Goal: Task Accomplishment & Management: Complete application form

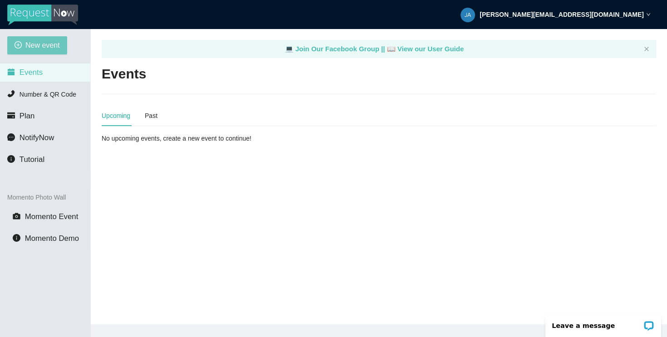
click at [43, 47] on span "New event" at bounding box center [42, 44] width 35 height 11
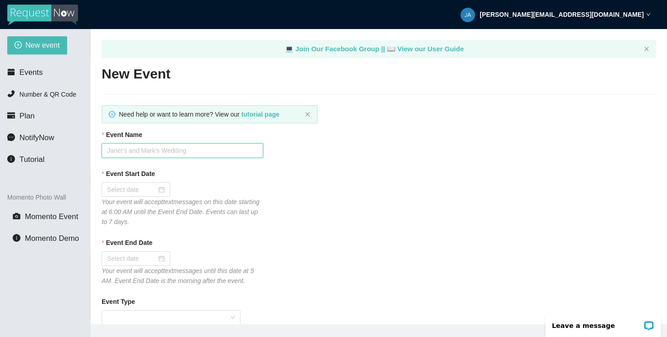
click at [205, 153] on input "Event Name" at bounding box center [183, 150] width 162 height 15
click at [216, 149] on input "SMP | Middle School | 2025 Dance PLaylist" at bounding box center [183, 150] width 162 height 15
type input "SMP | Middle School | 2025 Dance Playlist"
click at [357, 153] on div "Event Name SMP | Middle School | 2025 Dance Playlist" at bounding box center [379, 144] width 555 height 28
click at [121, 190] on input "Event Start Date" at bounding box center [131, 190] width 49 height 10
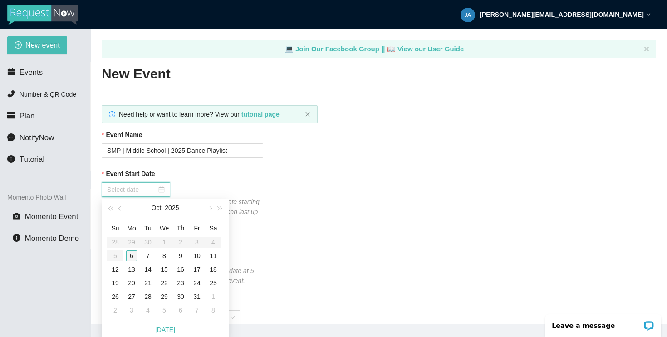
type input "10/06/2025"
click at [130, 255] on div "6" at bounding box center [131, 256] width 11 height 11
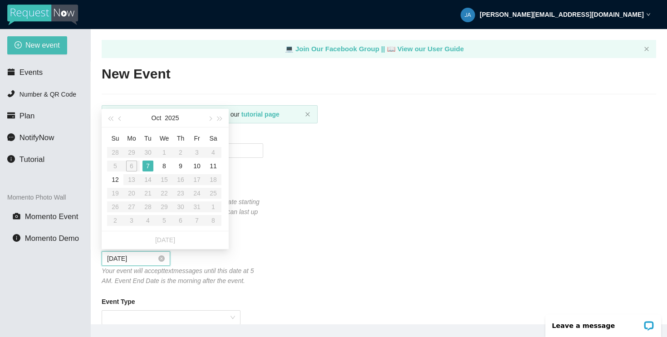
click at [133, 259] on input "10/07/2025" at bounding box center [131, 259] width 49 height 10
type input "10/07/2025"
click at [209, 120] on button "button" at bounding box center [210, 118] width 10 height 18
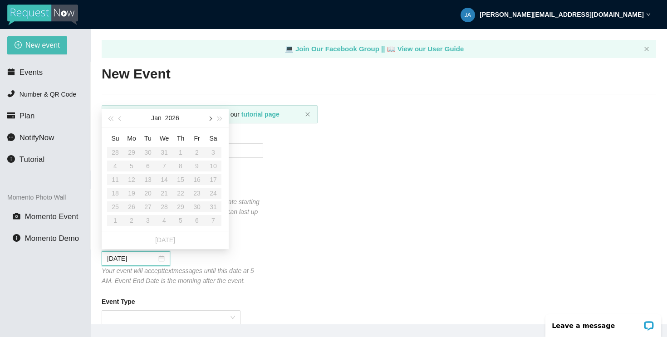
click at [209, 120] on button "button" at bounding box center [210, 118] width 10 height 18
click at [194, 193] on table "Su Mo Tu We Th Fr Sa 26 27 28 29 30 1 2 3 4 5 6 7 8 9 10 11 12 13 14 15 16 17 1…" at bounding box center [164, 179] width 114 height 96
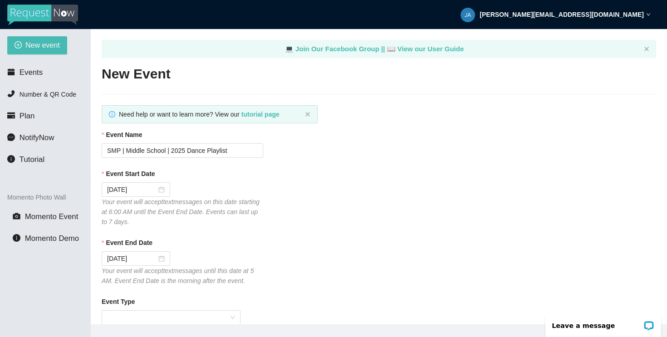
click at [300, 194] on div "Event Start Date 10/06/2025 Your event will accept text messages on this date s…" at bounding box center [379, 198] width 555 height 58
click at [122, 191] on input "10/06/2025" at bounding box center [131, 190] width 49 height 10
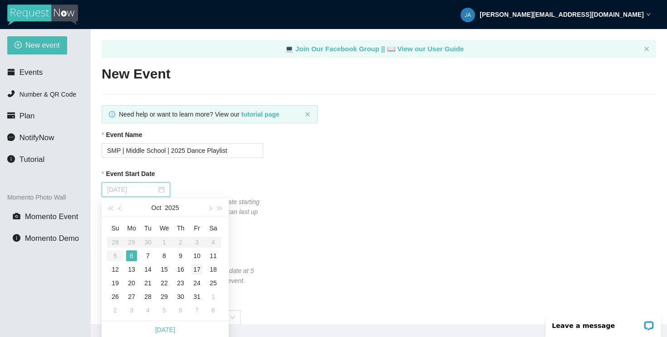
type input "10/17/2025"
click at [197, 268] on div "17" at bounding box center [197, 269] width 11 height 11
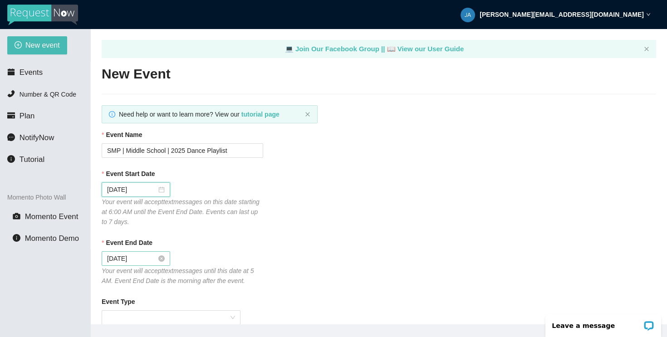
click at [132, 258] on input "10/18/2025" at bounding box center [131, 259] width 49 height 10
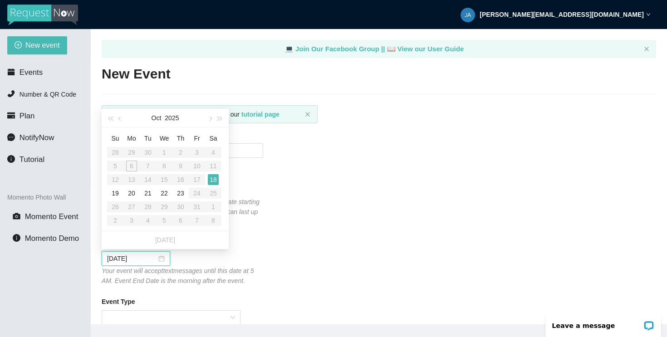
type input "10/18/2025"
click at [212, 177] on div "18" at bounding box center [213, 179] width 11 height 11
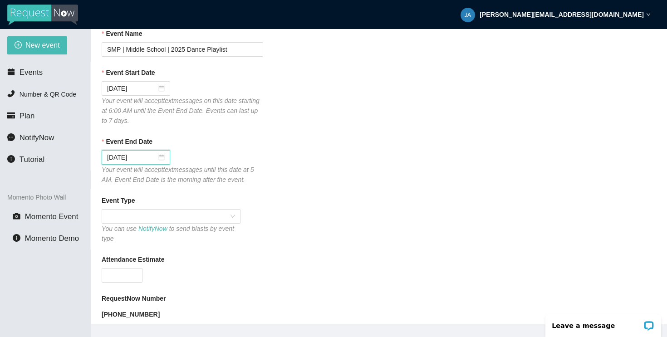
scroll to position [103, 0]
click at [144, 212] on span at bounding box center [171, 215] width 128 height 14
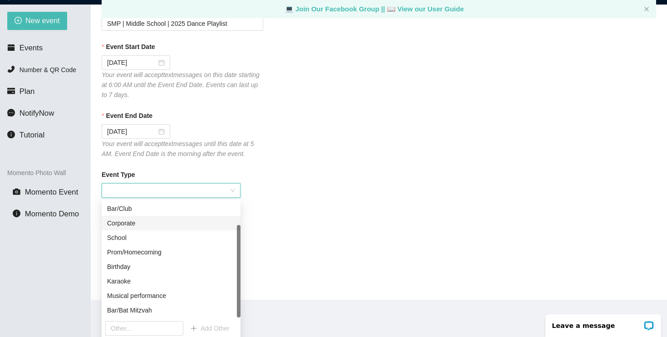
scroll to position [29, 0]
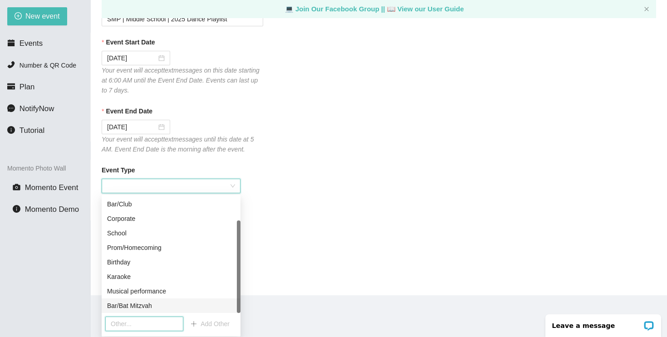
click at [126, 323] on input "text" at bounding box center [144, 324] width 78 height 15
type input "Halloween Dance"
click at [305, 266] on div "RequestNow Number" at bounding box center [379, 270] width 555 height 14
click at [164, 327] on input "Halloween Dance" at bounding box center [144, 324] width 78 height 15
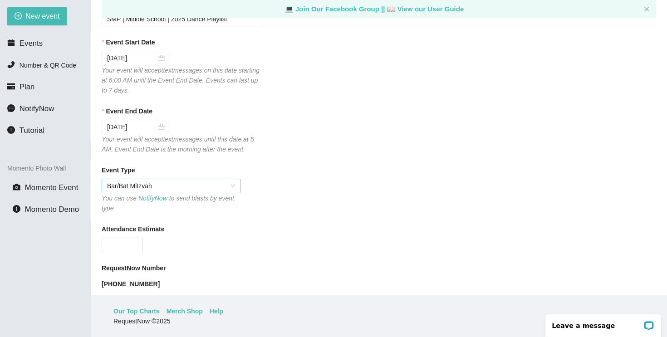
click at [169, 184] on span "Bar/Bat Mitzvah" at bounding box center [171, 186] width 128 height 14
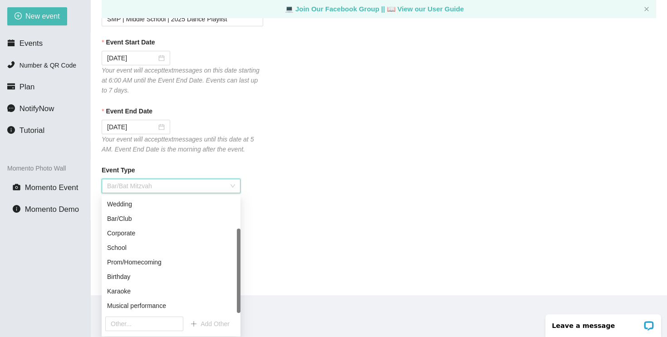
scroll to position [44, 0]
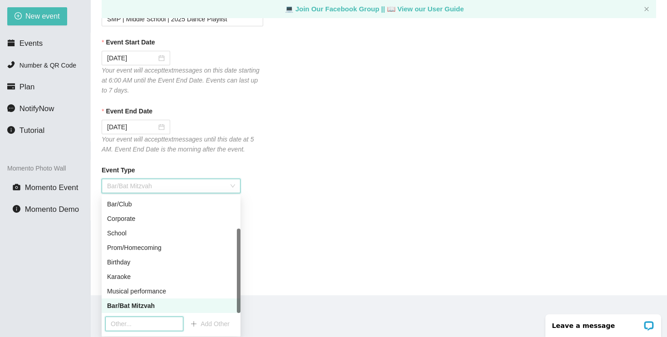
click at [146, 322] on input "text" at bounding box center [144, 324] width 78 height 15
type input "Halloween Dance"
click at [204, 322] on span "Add Other" at bounding box center [215, 324] width 29 height 10
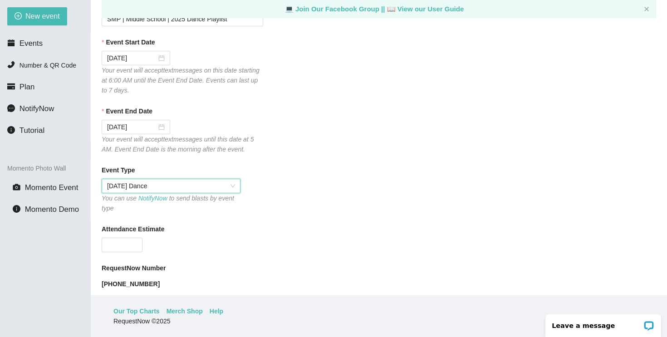
click at [108, 249] on input "Attendance Estimate" at bounding box center [122, 245] width 40 height 14
type input "150"
click at [247, 236] on div "Attendance Estimate" at bounding box center [379, 231] width 555 height 14
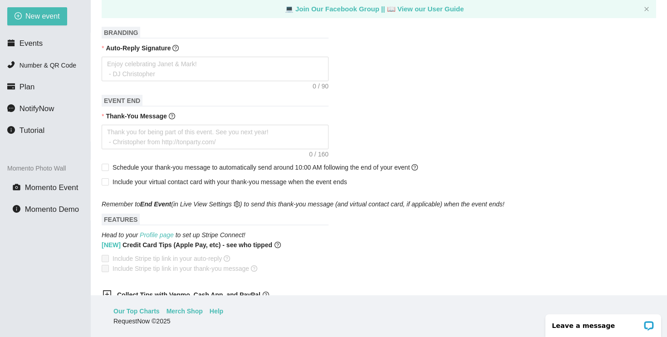
scroll to position [379, 0]
click at [156, 65] on textarea "Auto-Reply Signature" at bounding box center [215, 68] width 227 height 25
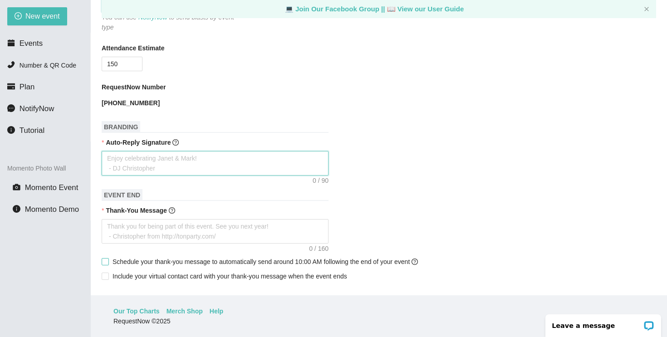
scroll to position [261, 0]
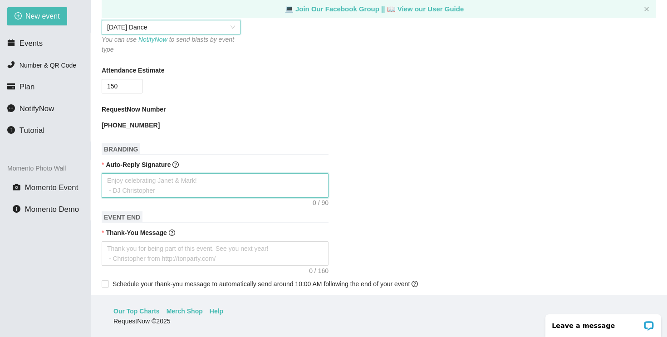
type textarea "T"
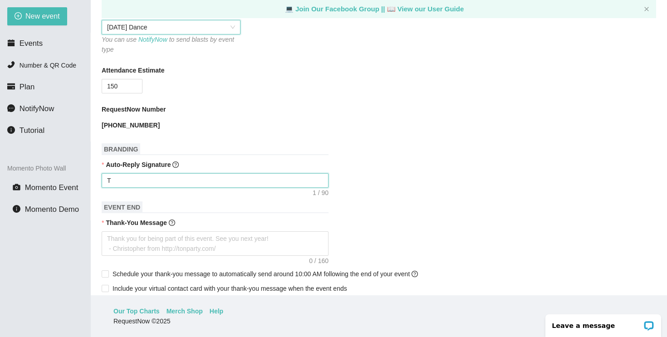
type textarea "Th"
type textarea "Tha"
type textarea "Than"
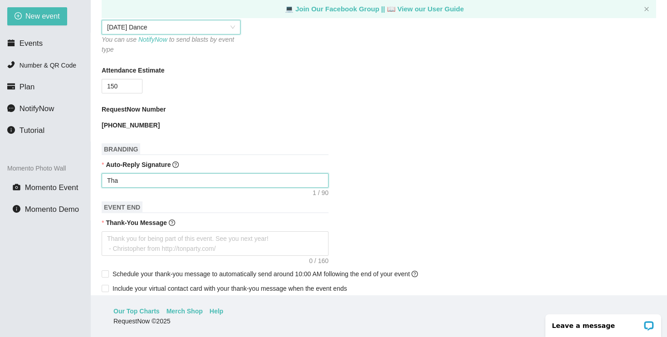
type textarea "Than"
type textarea "Thank"
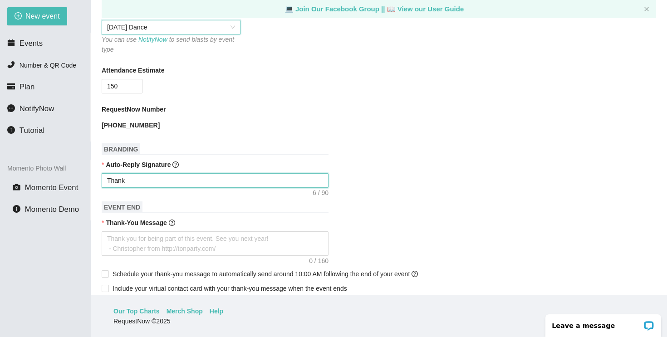
type textarea "Thank y"
type textarea "Thank yo"
type textarea "Thank you"
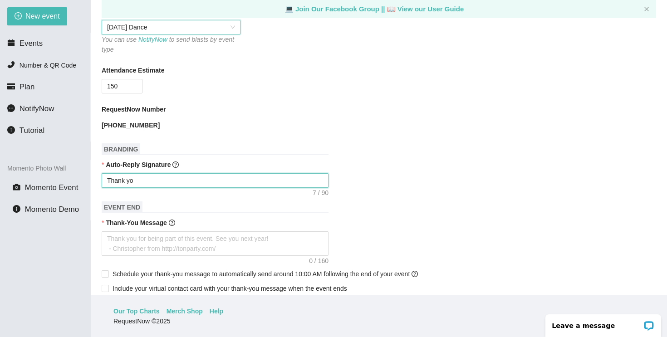
type textarea "Thank you"
type textarea "Thank you f"
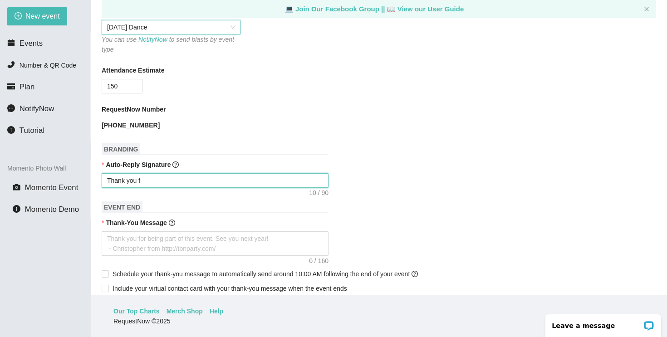
type textarea "Thank you fo"
type textarea "Thank you for"
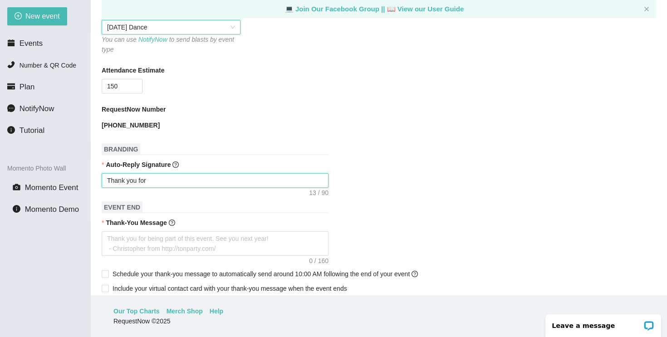
type textarea "Thank you for"
type textarea "Thank you for y"
type textarea "Thank you for yo"
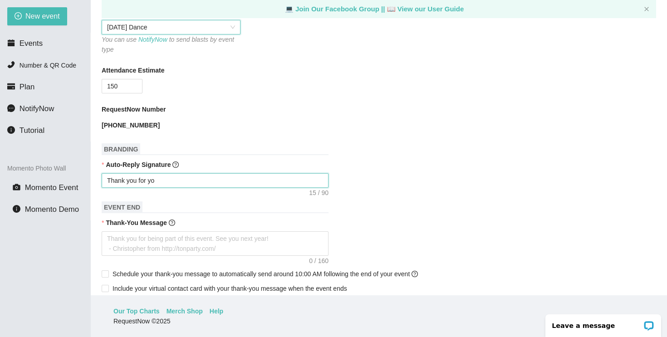
type textarea "Thank you for you"
type textarea "Thank you for your"
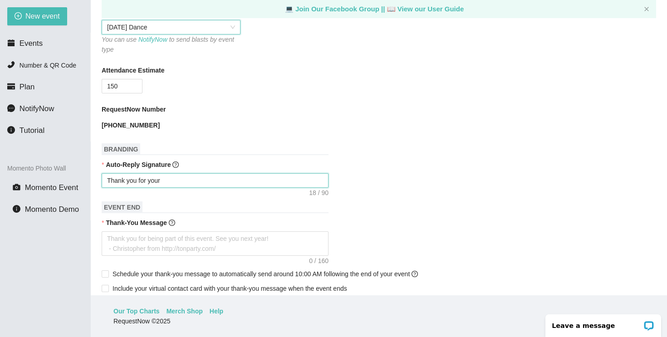
type textarea "Thank you for your"
type textarea "Thank you for your r"
type textarea "Thank you for your re"
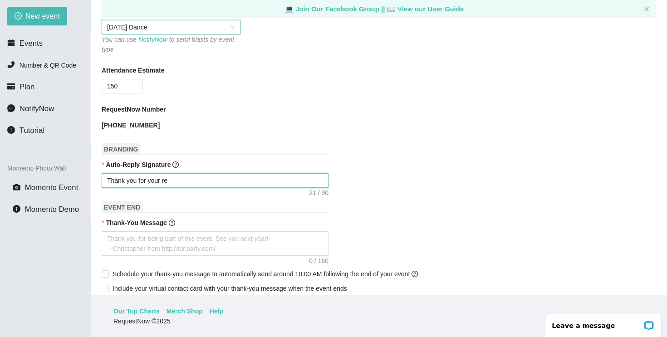
type textarea "Thank you for your req"
type textarea "Thank you for your requ"
type textarea "Thank you for your reque"
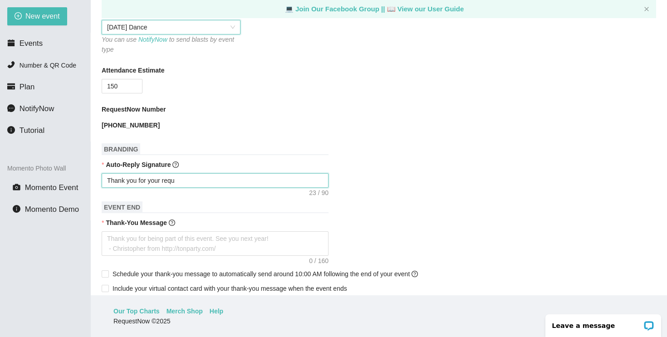
type textarea "Thank you for your reque"
type textarea "Thank you for your reques"
type textarea "Thank you for your request"
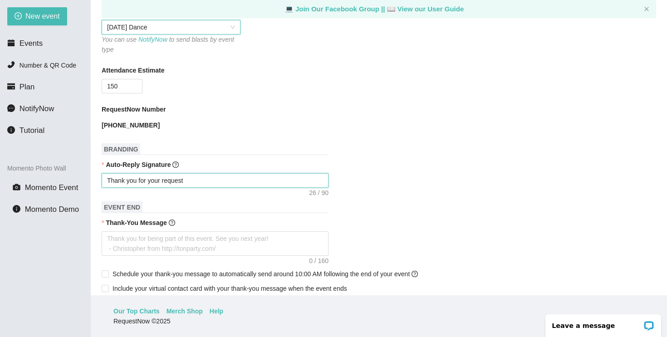
type textarea "Thank you for your request"
type textarea "Thank you for your request -"
type textarea "Thank you for your request - I"
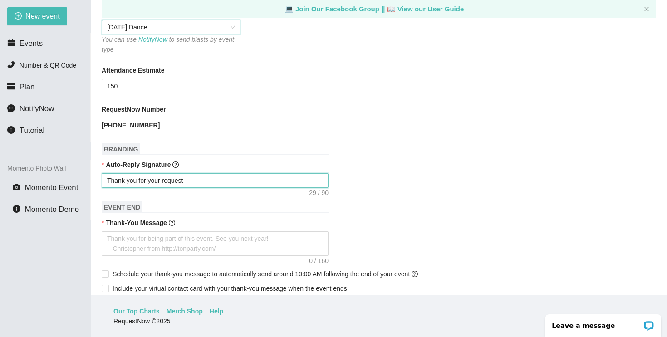
type textarea "Thank you for your request - I"
type textarea "Thank you for your request - If"
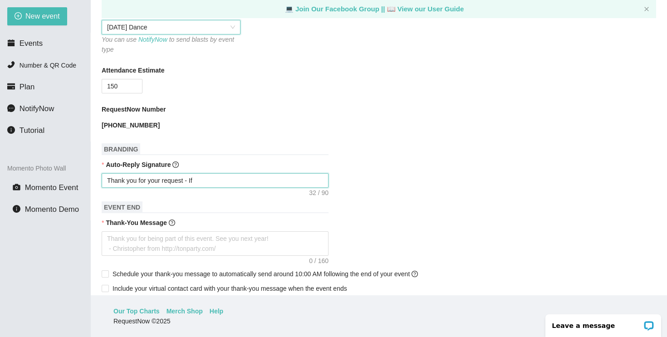
type textarea "Thank you for your request - If a"
type textarea "Thank you for your request - If ap"
type textarea "Thank you for your request - If app"
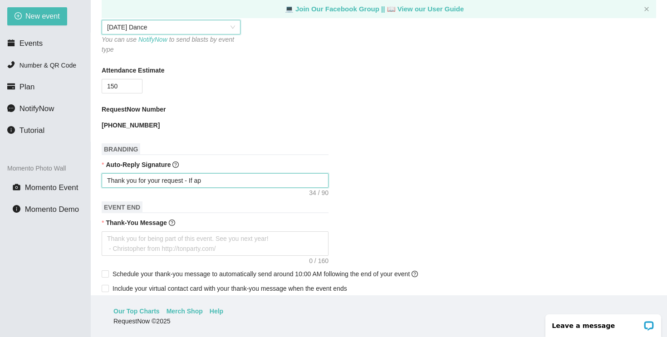
type textarea "Thank you for your request - If app"
type textarea "Thank you for your request - If appr"
type textarea "Thank you for your request - If appro"
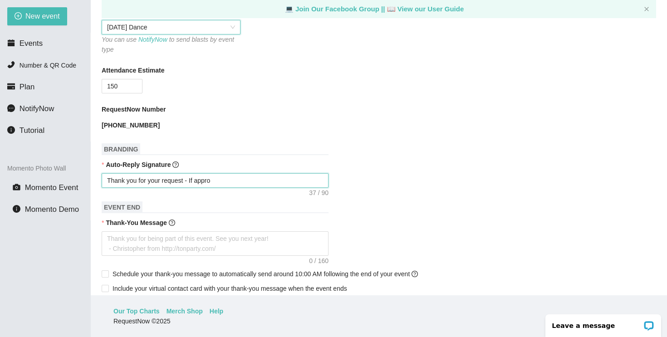
type textarea "Thank you for your request - If approp"
type textarea "Thank you for your request - If appropr"
type textarea "Thank you for your request - If appropro"
type textarea "Thank you for your request - If appropr"
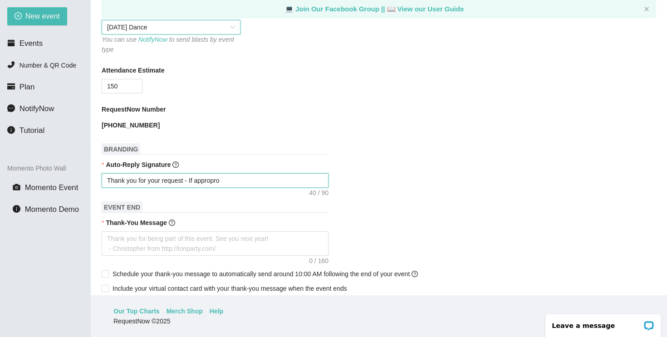
type textarea "Thank you for your request - If appropr"
type textarea "Thank you for your request - If appropri"
type textarea "Thank you for your request - If appropria"
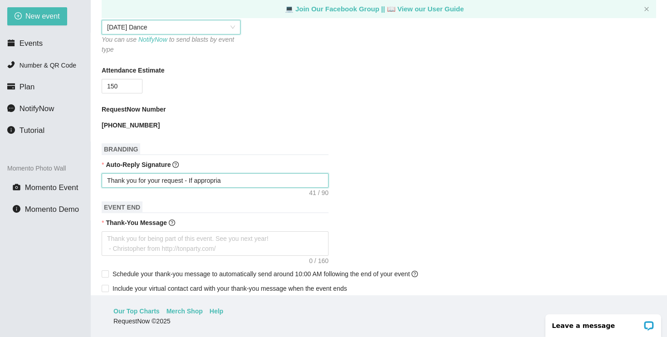
type textarea "Thank you for your request - If appropriat"
type textarea "Thank you for your request - If appropriate"
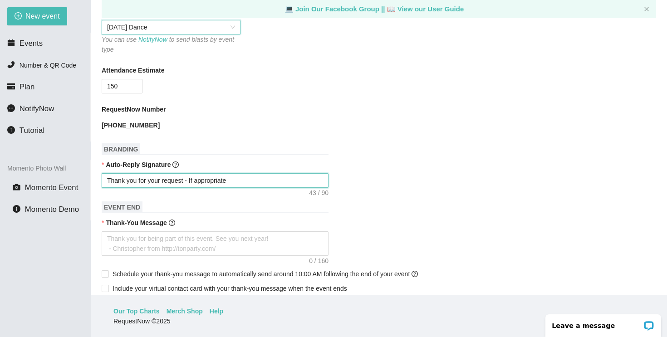
type textarea "Thank you for your request - If appropriate"
type textarea "Thank you for your request - If appropriate a"
type textarea "Thank you for your request - If appropriate an"
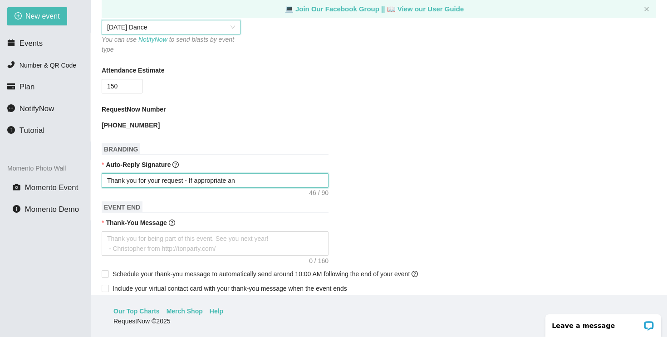
type textarea "Thank you for your request - If appropriate and"
type textarea "Thank you for your request - If appropriate and a"
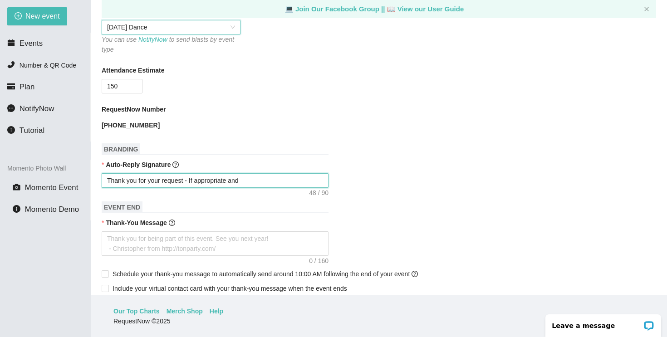
type textarea "Thank you for your request - If appropriate and a"
type textarea "Thank you for your request - If appropriate and av"
type textarea "Thank you for your request - If appropriate and ava"
type textarea "Thank you for your request - If appropriate and avai"
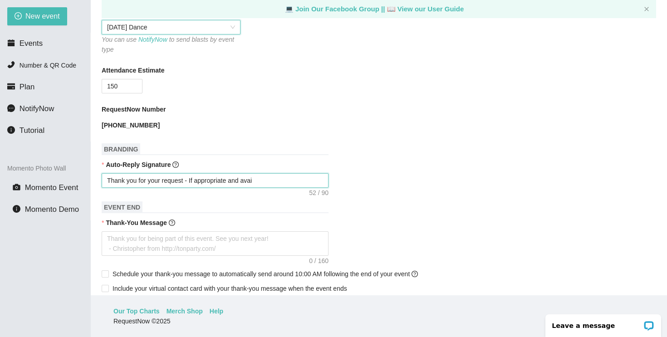
type textarea "Thank you for your request - If appropriate and avail"
type textarea "Thank you for your request - If appropriate and availa"
type textarea "Thank you for your request - If appropriate and availab"
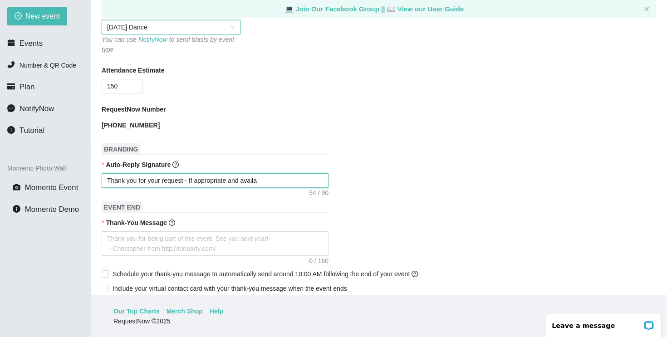
type textarea "Thank you for your request - If appropriate and availab"
type textarea "Thank you for your request - If appropriate and availabl"
type textarea "Thank you for your request - If appropriate and available"
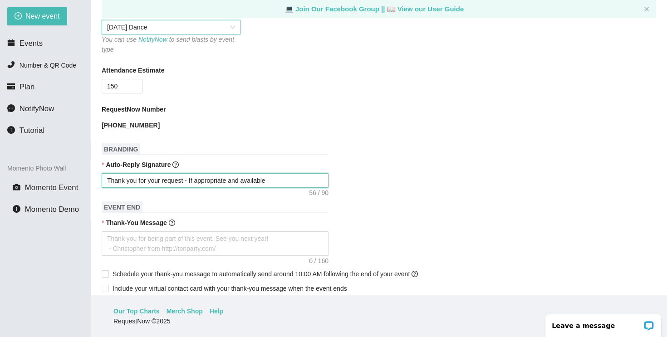
type textarea "Thank you for your request - If appropriate and available,"
type textarea "Thank you for your request - If appropriate and available, w"
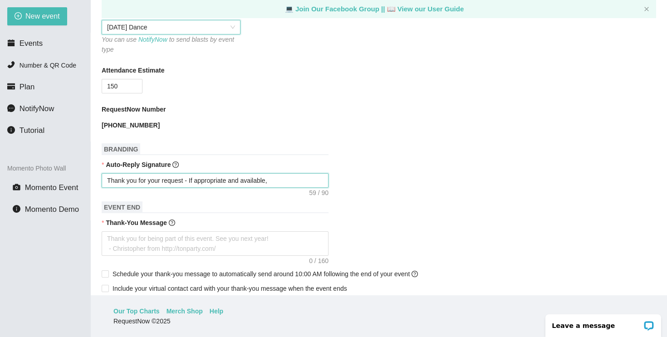
type textarea "Thank you for your request - If appropriate and available, w"
type textarea "Thank you for your request - If appropriate and available, we"
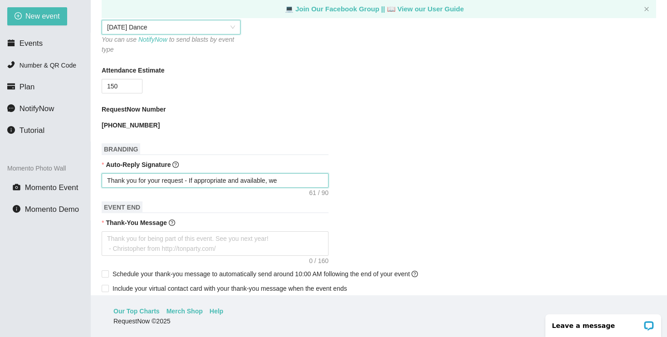
type textarea "Thank you for your request - If appropriate and available, we w"
type textarea "Thank you for your request - If appropriate and available, we wi"
type textarea "Thank you for your request - If appropriate and available, we wil"
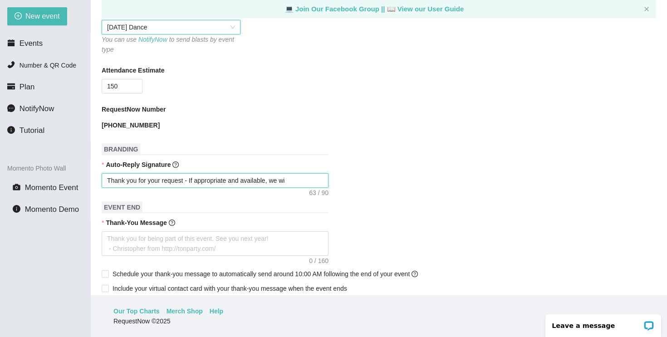
type textarea "Thank you for your request - If appropriate and available, we wil"
type textarea "Thank you for your request - If appropriate and available, we will"
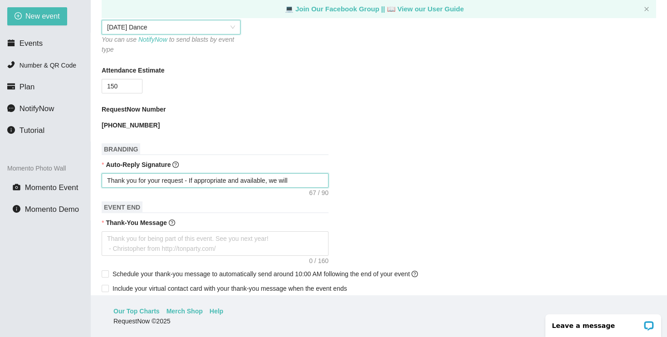
type textarea "Thank you for your request - If appropriate and available, we will t"
type textarea "Thank you for your request - If appropriate and available, we will tr"
type textarea "Thank you for your request - If appropriate and available, we will try"
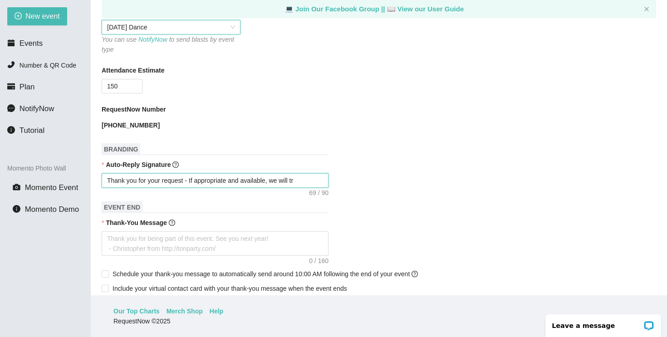
type textarea "Thank you for your request - If appropriate and available, we will try"
type textarea "Thank you for your request - If appropriate and available, we will try t"
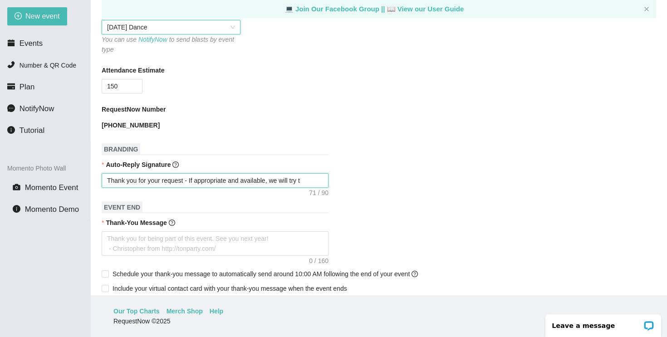
type textarea "Thank you for your request - If appropriate and available, we will try to"
type textarea "Thank you for your request - If appropriate and available, we will try to a"
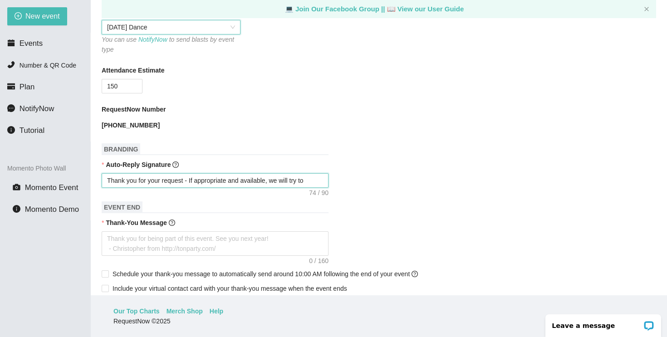
type textarea "Thank you for your request - If appropriate and available, we will try to a"
type textarea "Thank you for your request - If appropriate and available, we will try to ac"
type textarea "Thank you for your request - If appropriate and available, we will try to acc"
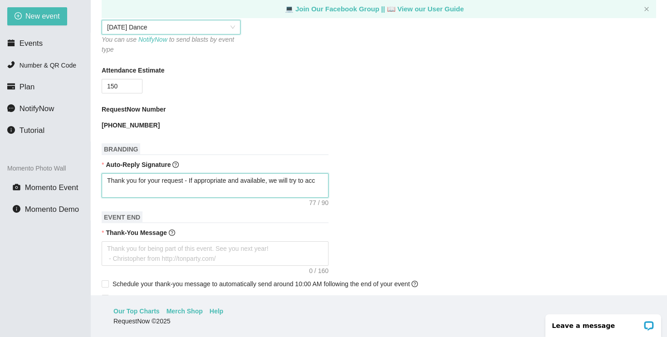
type textarea "Thank you for your request - If appropriate and available, we will try to acco"
type textarea "Thank you for your request - If appropriate and available, we will try to accom"
type textarea "Thank you for your request - If appropriate and available, we will try to accomm"
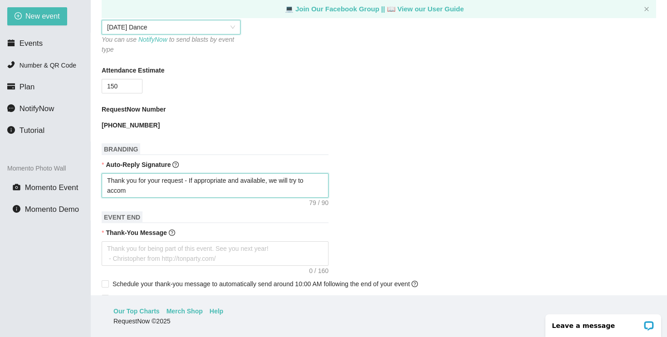
type textarea "Thank you for your request - If appropriate and available, we will try to accomm"
type textarea "Thank you for your request - If appropriate and available, we will try to accom…"
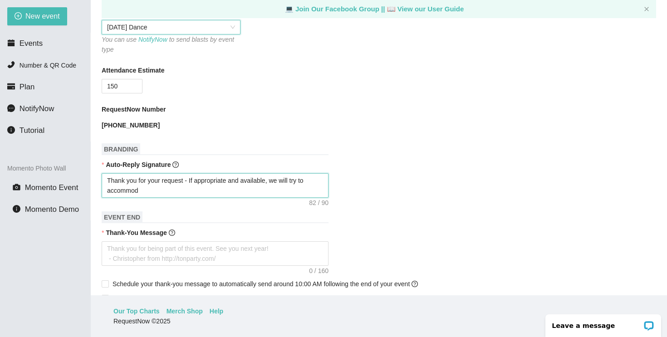
type textarea "Thank you for your request - If appropriate and available, we will try to accom…"
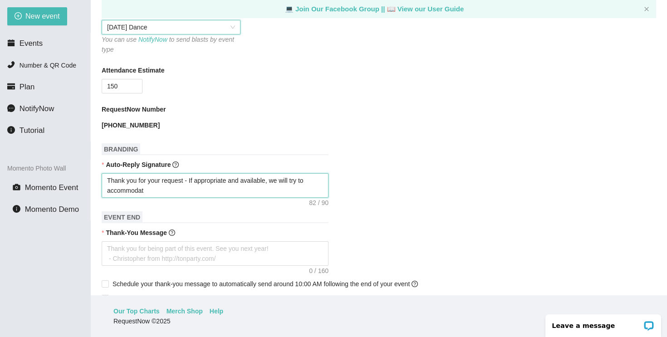
type textarea "Thank you for your request - If appropriate and available, we will try to accom…"
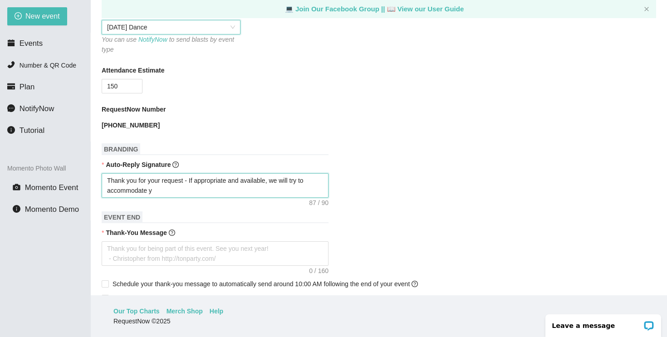
type textarea "Thank you for your request - If appropriate and available, we will try to accom…"
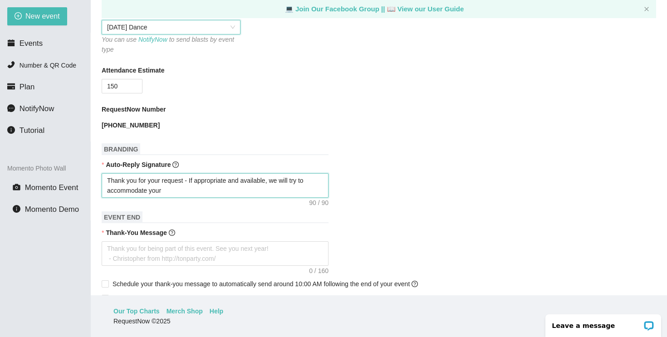
type textarea "Thank you for your request - If appropriate and available, we will try to accom…"
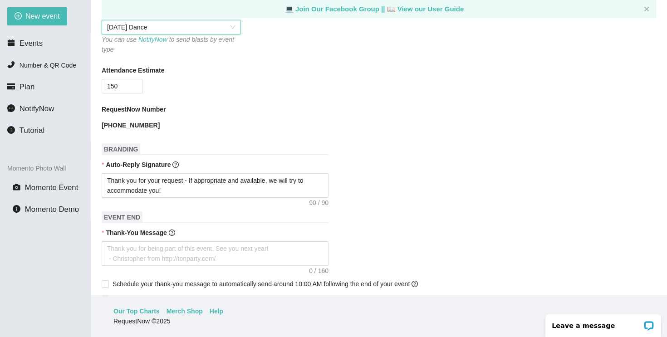
click at [477, 147] on form "Event Name SMP | Middle School | 2025 Dance Playlist Event Start Date 10/17/202…" at bounding box center [379, 245] width 555 height 813
drag, startPoint x: 271, startPoint y: 182, endPoint x: 231, endPoint y: 181, distance: 39.5
click at [231, 181] on textarea "Thank you for your request - If appropriate and available, we will try to accom…" at bounding box center [215, 185] width 227 height 25
type textarea "Thank you for your request - If appropriate, we will try to accommodate you!"
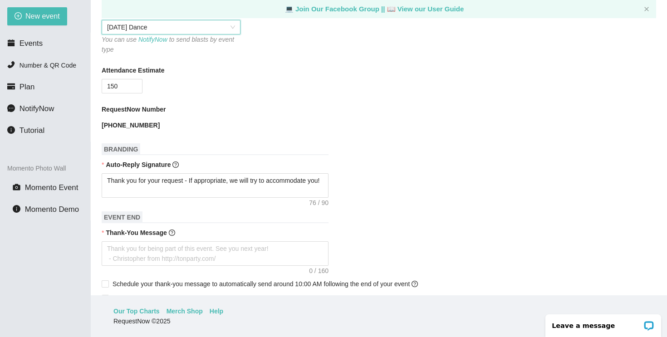
click at [428, 185] on div "Thank you for your request - If appropriate, we will try to accommodate you!" at bounding box center [379, 185] width 555 height 25
click at [135, 189] on textarea "Thank you for your request - If appropriate, we will try to accommodate you!" at bounding box center [215, 185] width 227 height 25
type textarea "Thank you for your request - If appropriate, we will try to accommodate you!r"
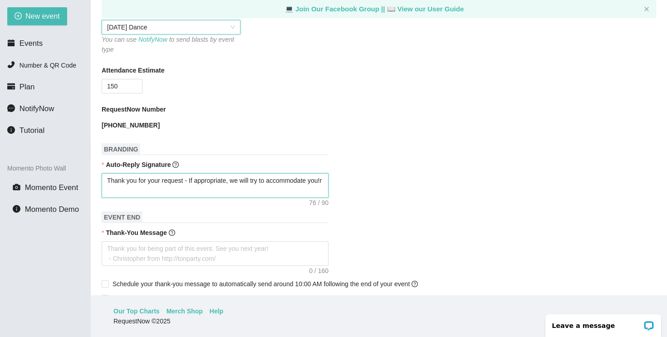
type textarea "Thank you for your request - If appropriate, we will try to accommodate you!r"
type textarea "Thank you for your request - If appropriate, we will try to accommodate you!r r"
type textarea "Thank you for your request - If appropriate, we will try to accommodate you!r re"
click at [372, 146] on form "Event Name SMP | Middle School | 2025 Dance Playlist Event Start Date 10/17/202…" at bounding box center [379, 245] width 555 height 813
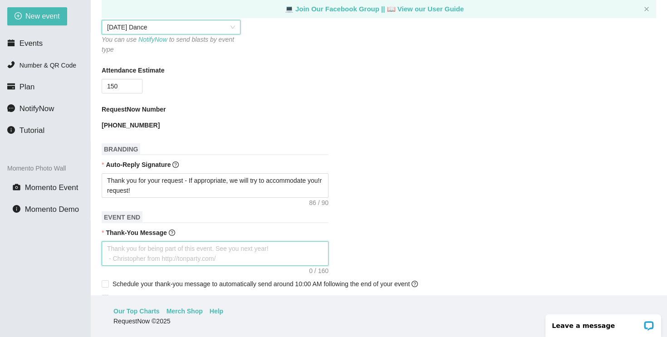
click at [122, 257] on textarea "Thank-You Message" at bounding box center [215, 254] width 227 height 25
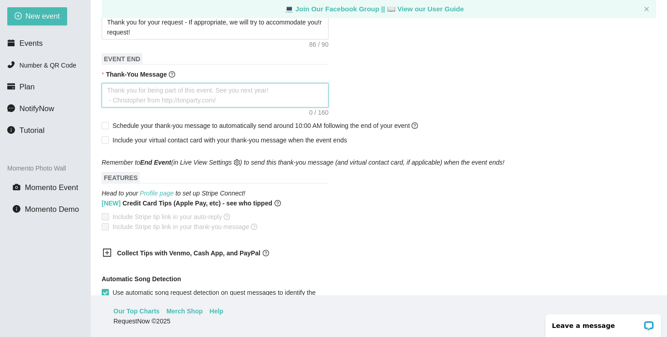
scroll to position [422, 0]
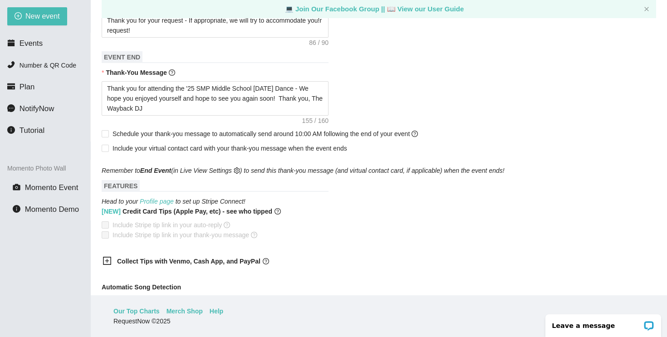
click at [411, 159] on div "Remember to End Event (in Live View Settings ) to send this thank-you message (…" at bounding box center [379, 166] width 555 height 20
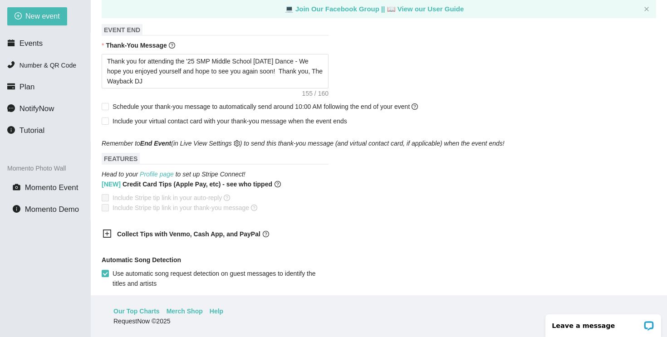
scroll to position [443, 0]
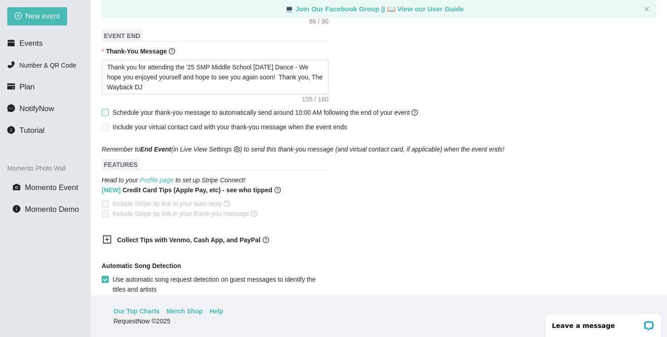
click at [107, 112] on input "Schedule your thank-you message to automatically send around 10:00 AM following…" at bounding box center [105, 112] width 6 height 6
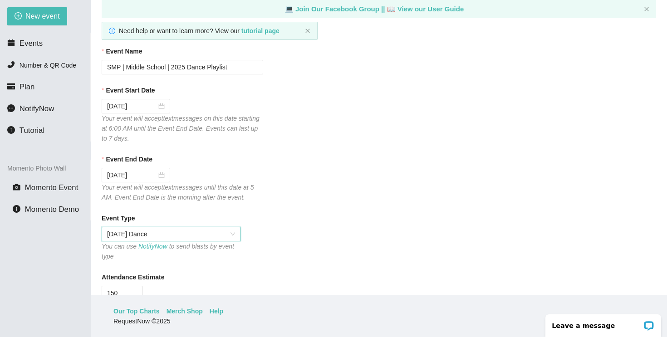
scroll to position [59, 0]
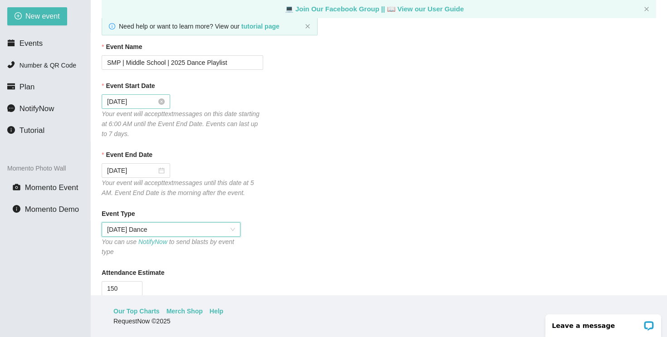
click at [138, 104] on input "10/17/2025" at bounding box center [131, 102] width 49 height 10
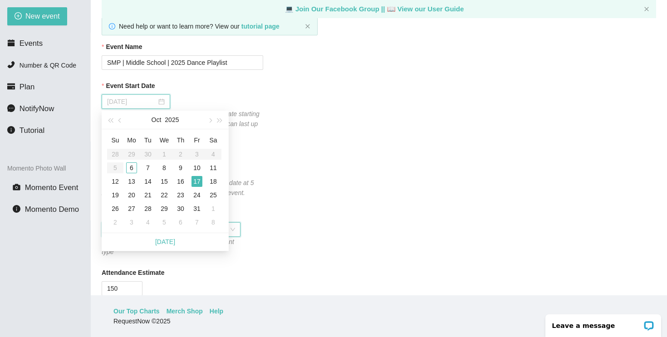
click at [198, 179] on div "17" at bounding box center [197, 181] width 11 height 11
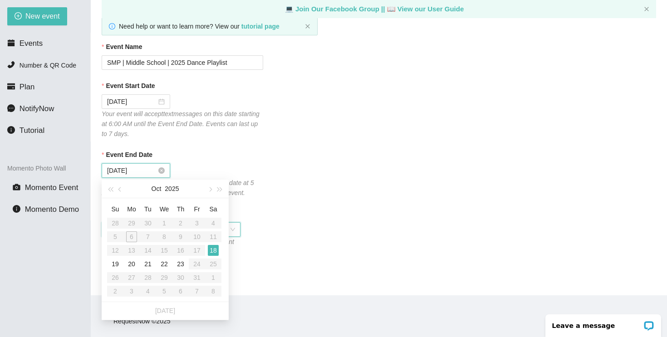
click at [132, 168] on input "10/18/2025" at bounding box center [131, 171] width 49 height 10
click at [197, 250] on table "Su Mo Tu We Th Fr Sa 28 29 30 1 2 3 4 5 6 7 8 9 10 11 12 13 14 15 16 17 18 19 2…" at bounding box center [164, 250] width 114 height 96
click at [304, 154] on div "Event End Date" at bounding box center [379, 157] width 555 height 14
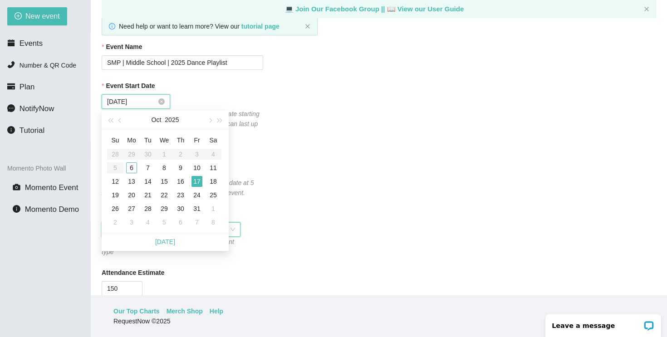
click at [126, 106] on input "10/17/2025" at bounding box center [131, 102] width 49 height 10
click at [177, 183] on div "16" at bounding box center [180, 181] width 11 height 11
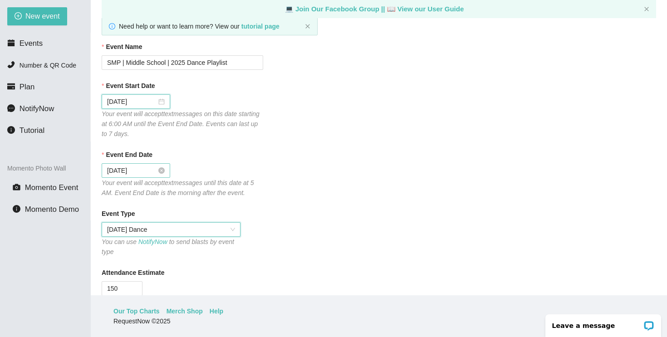
click at [127, 174] on input "10/17/2025" at bounding box center [131, 171] width 49 height 10
click at [335, 218] on div "Event Type" at bounding box center [379, 216] width 555 height 14
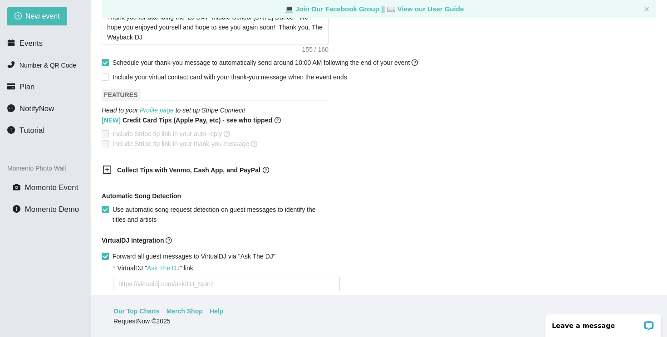
scroll to position [627, 0]
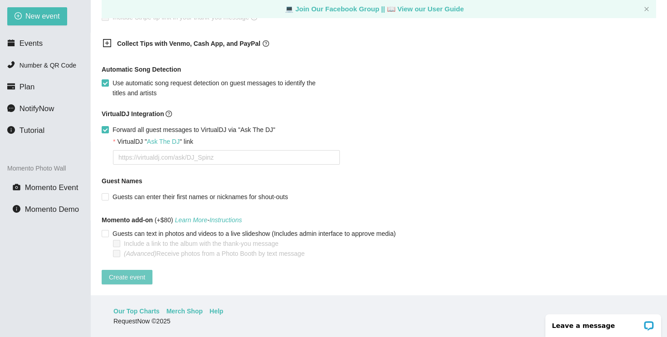
click at [116, 272] on span "Create event" at bounding box center [127, 277] width 36 height 10
click at [189, 150] on textarea "VirtualDJ " Ask The DJ " link" at bounding box center [226, 157] width 227 height 15
click at [169, 138] on link "Ask The DJ" at bounding box center [163, 141] width 33 height 7
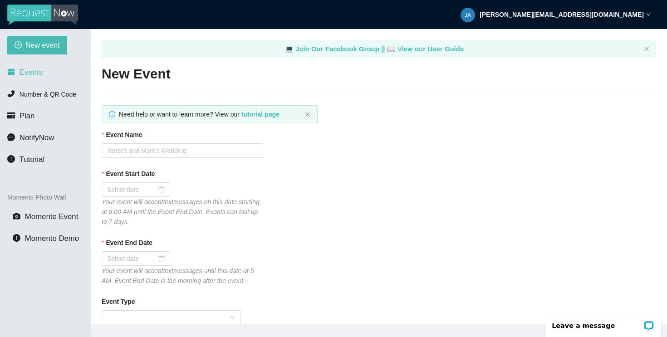
click at [27, 73] on span "Events" at bounding box center [31, 72] width 23 height 9
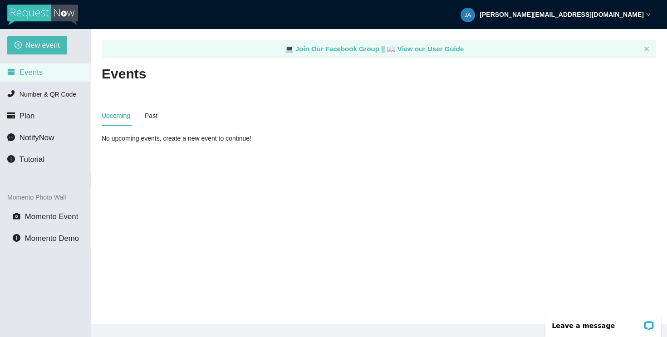
click at [38, 35] on div "New event Events Number & QR Code Plan NotifyNow Tutorial Momento Photo Wall Mo…" at bounding box center [45, 197] width 91 height 337
click at [38, 46] on span "New event" at bounding box center [42, 44] width 35 height 11
type textarea "https://virtualdj.com/ask/DJ_Spinz"
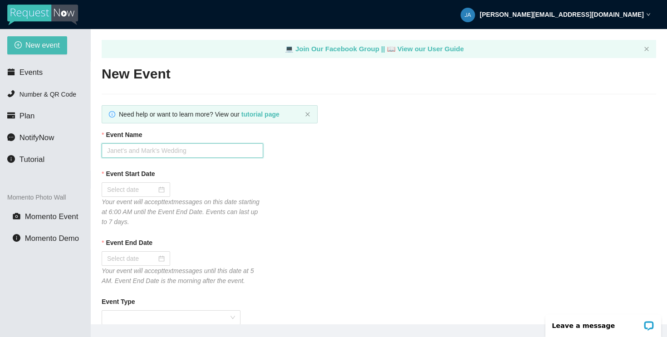
click at [204, 152] on input "Event Name" at bounding box center [183, 150] width 162 height 15
